Goal: Register for event/course

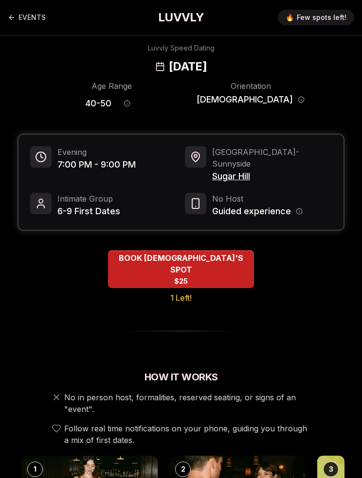
click at [37, 11] on link "EVENTS" at bounding box center [27, 17] width 38 height 19
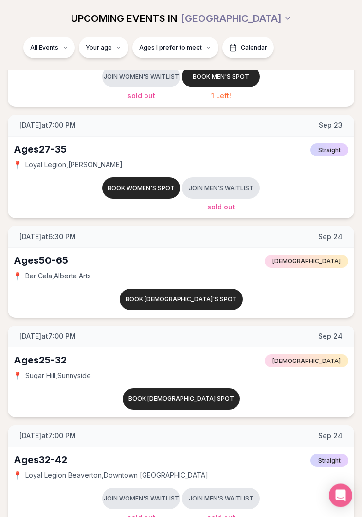
scroll to position [1097, 0]
click at [174, 294] on button "Book [DEMOGRAPHIC_DATA]'s spot" at bounding box center [181, 299] width 123 height 21
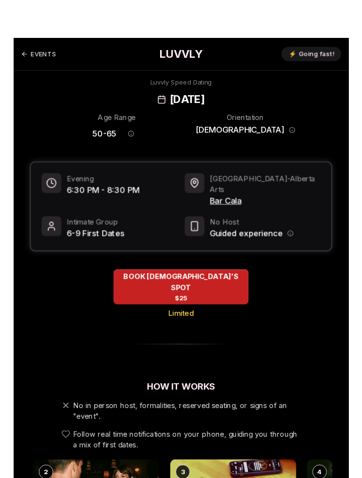
scroll to position [0, 0]
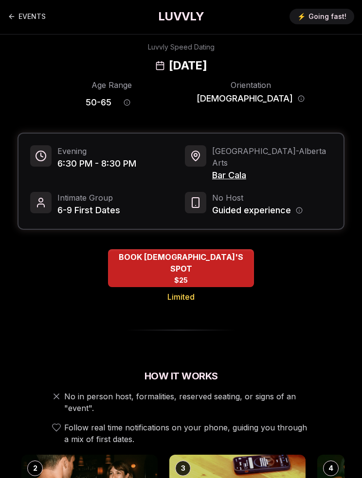
click at [31, 12] on link "EVENTS" at bounding box center [27, 16] width 38 height 19
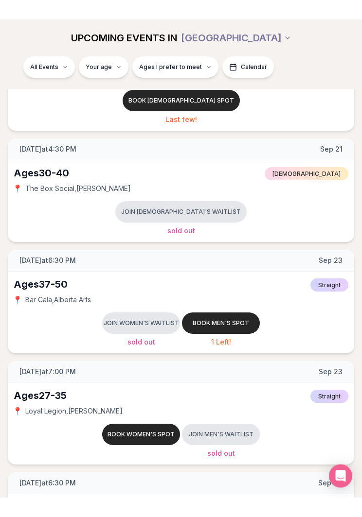
scroll to position [832, 0]
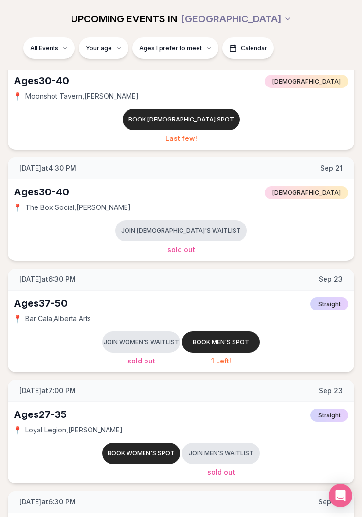
click at [128, 344] on button "Join women's waitlist" at bounding box center [141, 342] width 78 height 21
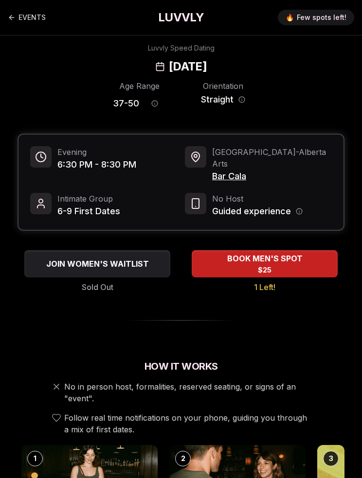
click at [84, 258] on span "JOIN WOMEN'S WAITLIST" at bounding box center [97, 264] width 106 height 12
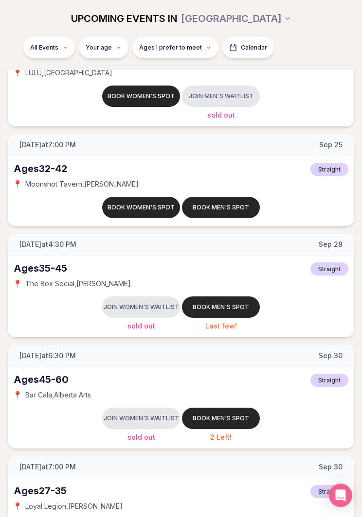
scroll to position [1611, 0]
click at [139, 418] on button "Join women's waitlist" at bounding box center [141, 418] width 78 height 21
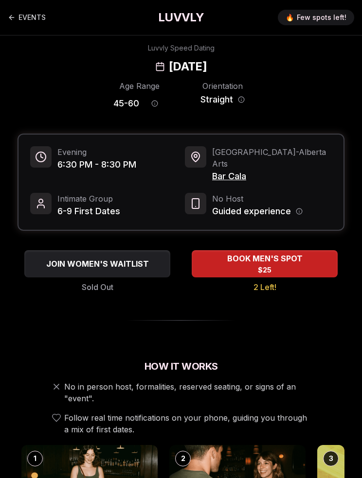
click at [96, 258] on span "JOIN WOMEN'S WAITLIST" at bounding box center [97, 264] width 106 height 12
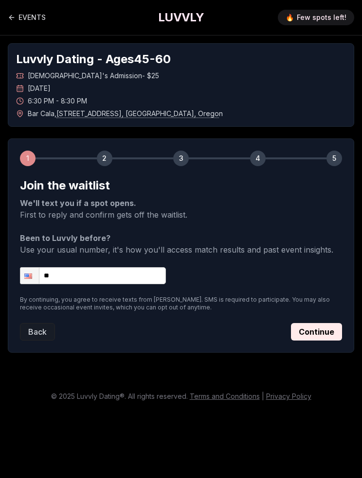
click at [109, 276] on input "**" at bounding box center [93, 275] width 146 height 17
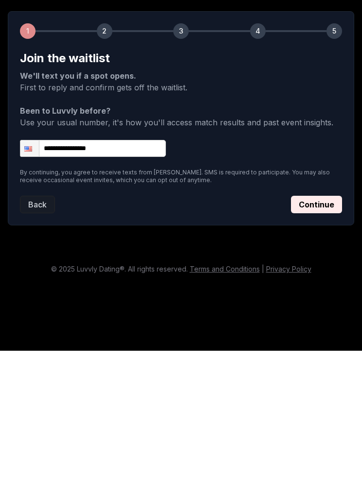
type input "**********"
click at [318, 323] on button "Continue" at bounding box center [316, 331] width 51 height 17
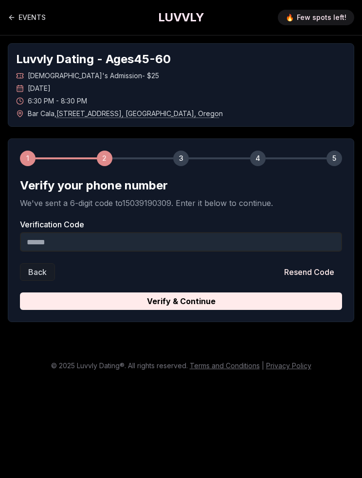
click at [240, 236] on input "Verification Code" at bounding box center [181, 241] width 322 height 19
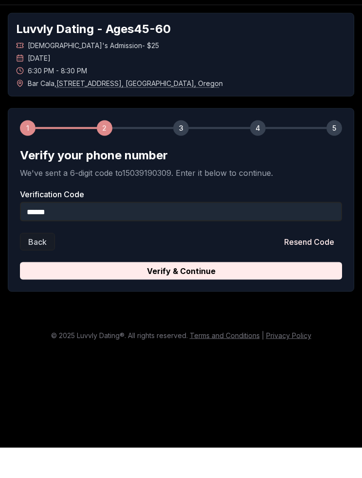
type input "******"
click at [198, 293] on button "Verify & Continue" at bounding box center [181, 301] width 322 height 17
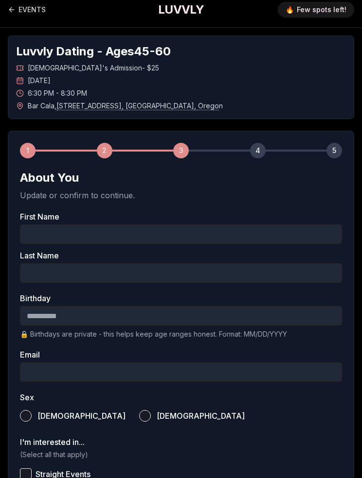
click at [29, 237] on input "First Name" at bounding box center [181, 234] width 322 height 19
type input "********"
type input "**********"
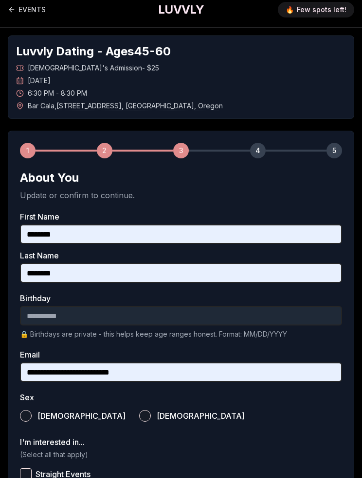
click at [31, 319] on input "Birthday" at bounding box center [181, 315] width 322 height 19
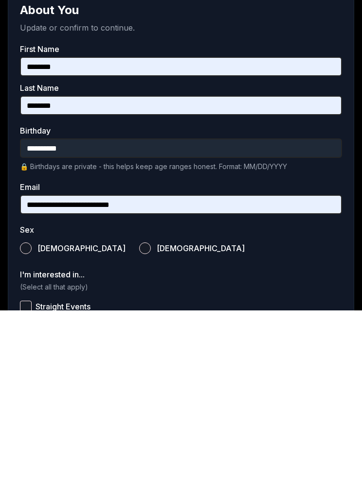
type input "**********"
click at [139, 405] on label "[DEMOGRAPHIC_DATA]" at bounding box center [191, 415] width 105 height 21
click at [139, 410] on button "[DEMOGRAPHIC_DATA]" at bounding box center [145, 416] width 12 height 12
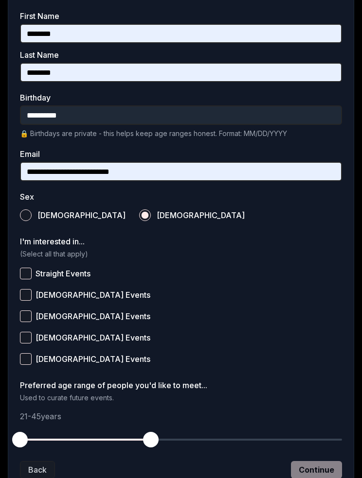
scroll to position [207, 0]
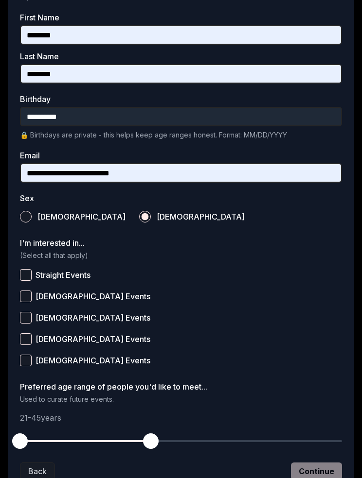
click at [29, 301] on button "[DEMOGRAPHIC_DATA] Events" at bounding box center [26, 297] width 12 height 12
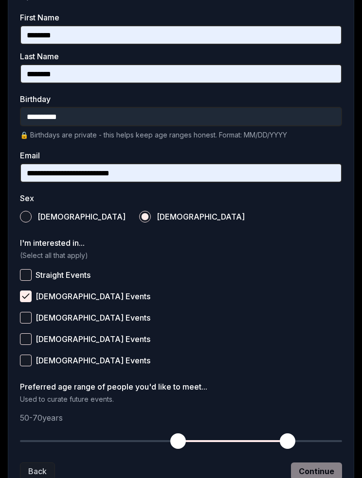
click at [282, 445] on span "button" at bounding box center [287, 442] width 16 height 16
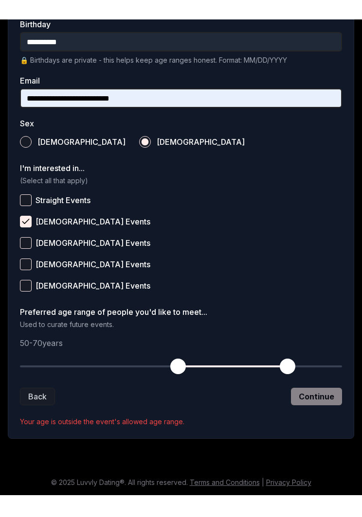
scroll to position [8, 0]
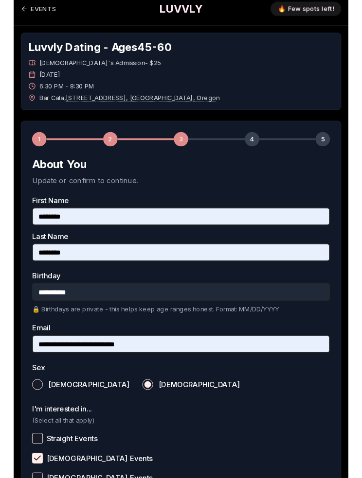
scroll to position [0, 0]
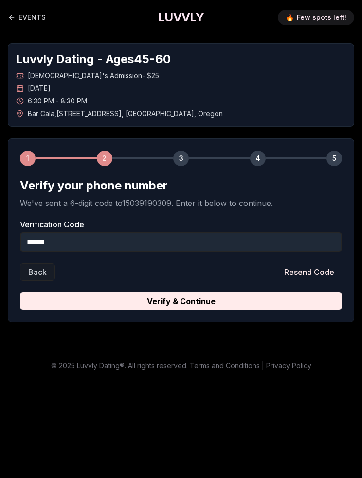
click at [206, 299] on button "Verify & Continue" at bounding box center [181, 301] width 322 height 17
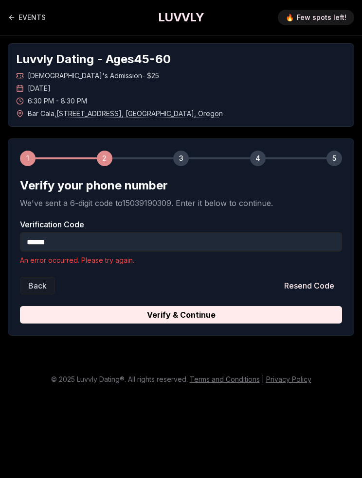
click at [313, 284] on button "Resend Code" at bounding box center [309, 285] width 66 height 17
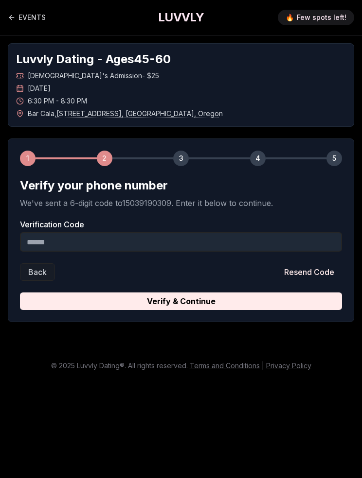
click at [196, 244] on input "Verification Code" at bounding box center [181, 241] width 322 height 19
type input "******"
click at [315, 270] on button "Resend Code" at bounding box center [309, 271] width 66 height 17
click at [133, 240] on input "Verification Code" at bounding box center [181, 241] width 322 height 19
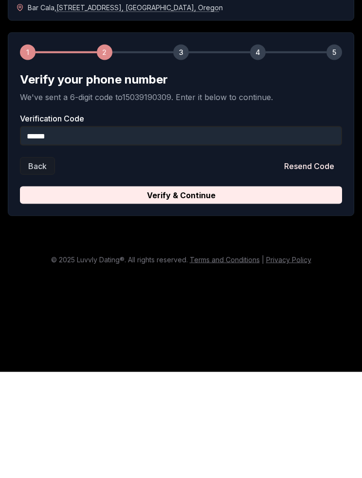
type input "******"
click at [221, 293] on button "Verify & Continue" at bounding box center [181, 301] width 322 height 17
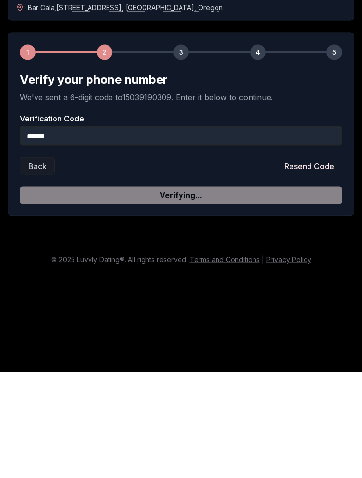
scroll to position [8, 0]
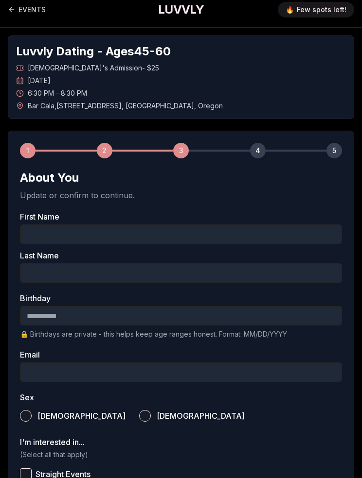
click at [218, 237] on input "First Name" at bounding box center [181, 234] width 322 height 19
type input "********"
type input "**********"
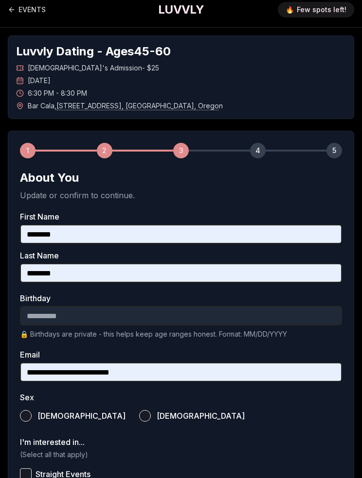
click at [31, 320] on input "Birthday" at bounding box center [181, 315] width 322 height 19
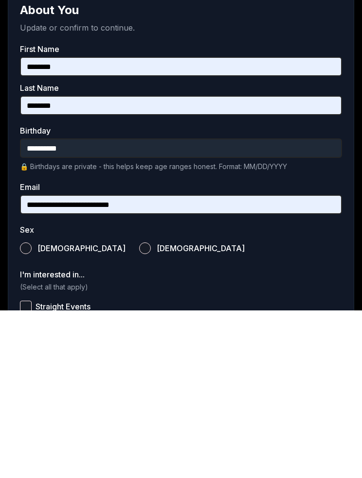
type input "**********"
click at [139, 410] on button "[DEMOGRAPHIC_DATA]" at bounding box center [145, 416] width 12 height 12
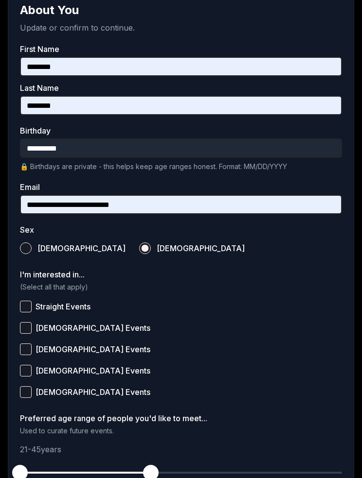
click at [25, 330] on button "[DEMOGRAPHIC_DATA] Events" at bounding box center [26, 328] width 12 height 12
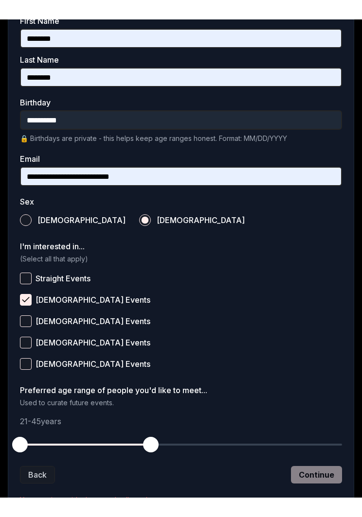
scroll to position [184, 0]
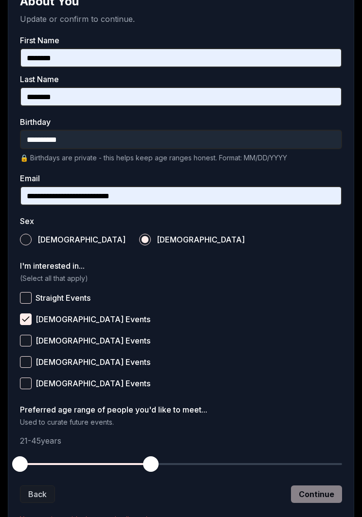
click at [25, 365] on button "[DEMOGRAPHIC_DATA] Events" at bounding box center [26, 362] width 12 height 12
click at [27, 388] on button "[DEMOGRAPHIC_DATA] Events" at bounding box center [26, 384] width 12 height 12
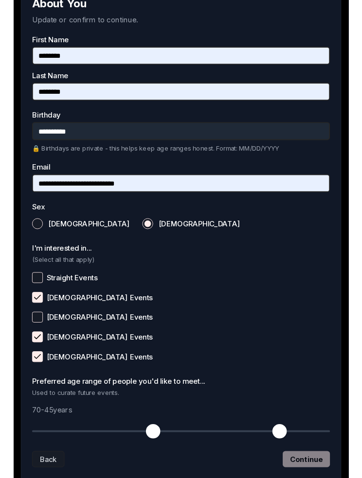
scroll to position [221, 0]
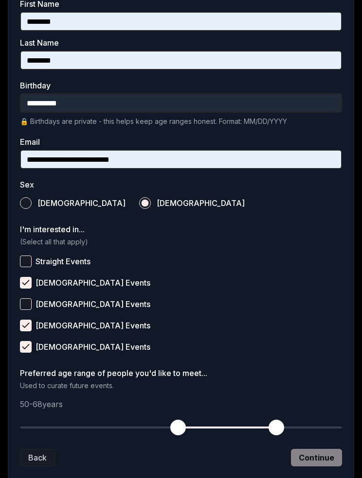
click at [177, 429] on span "button" at bounding box center [178, 428] width 16 height 16
click at [279, 429] on span "button" at bounding box center [287, 428] width 16 height 16
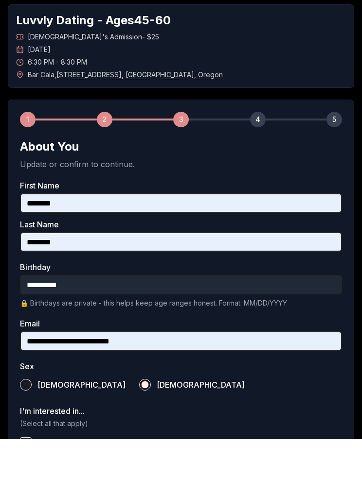
scroll to position [39, 0]
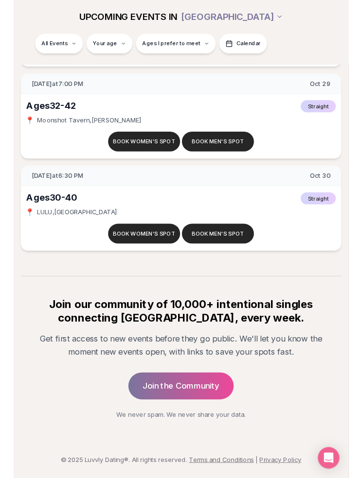
scroll to position [5443, 0]
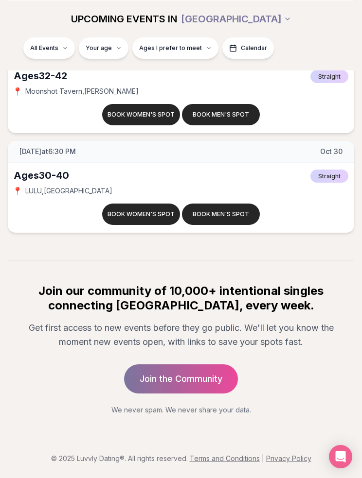
click at [193, 377] on link "Join the Community" at bounding box center [181, 379] width 114 height 29
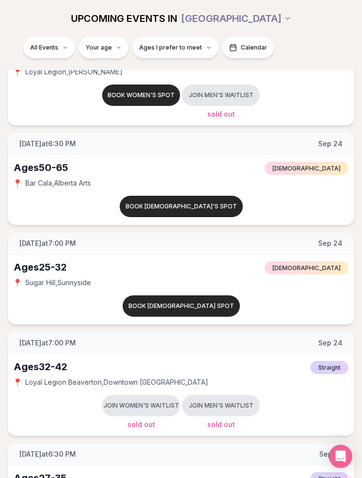
scroll to position [1178, 0]
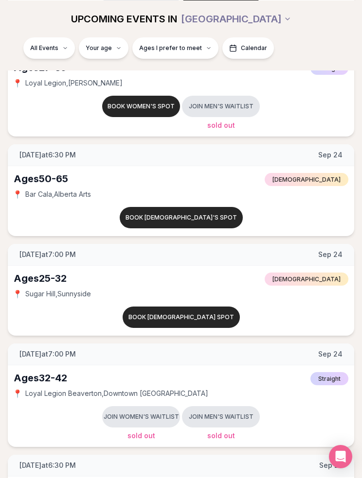
click at [198, 215] on button "Book [DEMOGRAPHIC_DATA]'s spot" at bounding box center [181, 217] width 123 height 21
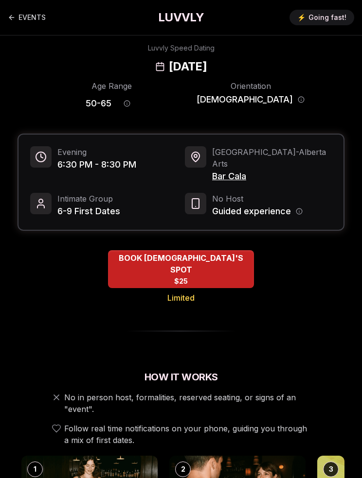
click at [17, 15] on link "EVENTS" at bounding box center [27, 17] width 38 height 19
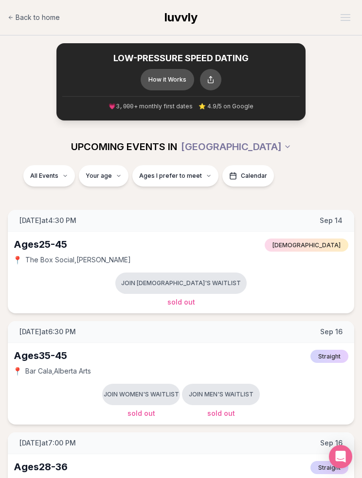
click at [185, 173] on span "Ages I prefer to meet" at bounding box center [170, 176] width 63 height 8
click at [197, 202] on div "Please enter your age first" at bounding box center [172, 202] width 86 height 17
click at [171, 209] on div "Please enter your age first" at bounding box center [172, 202] width 86 height 17
click at [195, 204] on div "Please enter your age first" at bounding box center [172, 202] width 86 height 17
type input "**"
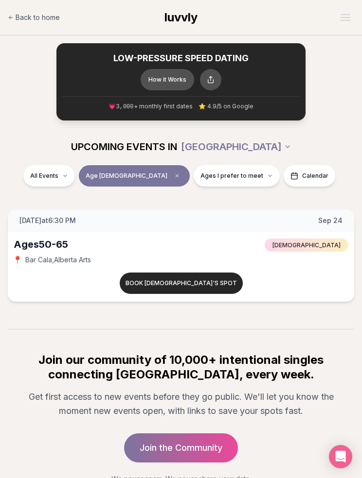
click at [170, 468] on div "Join our community of 10,000+ intentional singles connecting IRL, every week. G…" at bounding box center [181, 419] width 346 height 132
click at [143, 461] on link "Join the Community" at bounding box center [181, 448] width 114 height 29
